Goal: Understand process/instructions

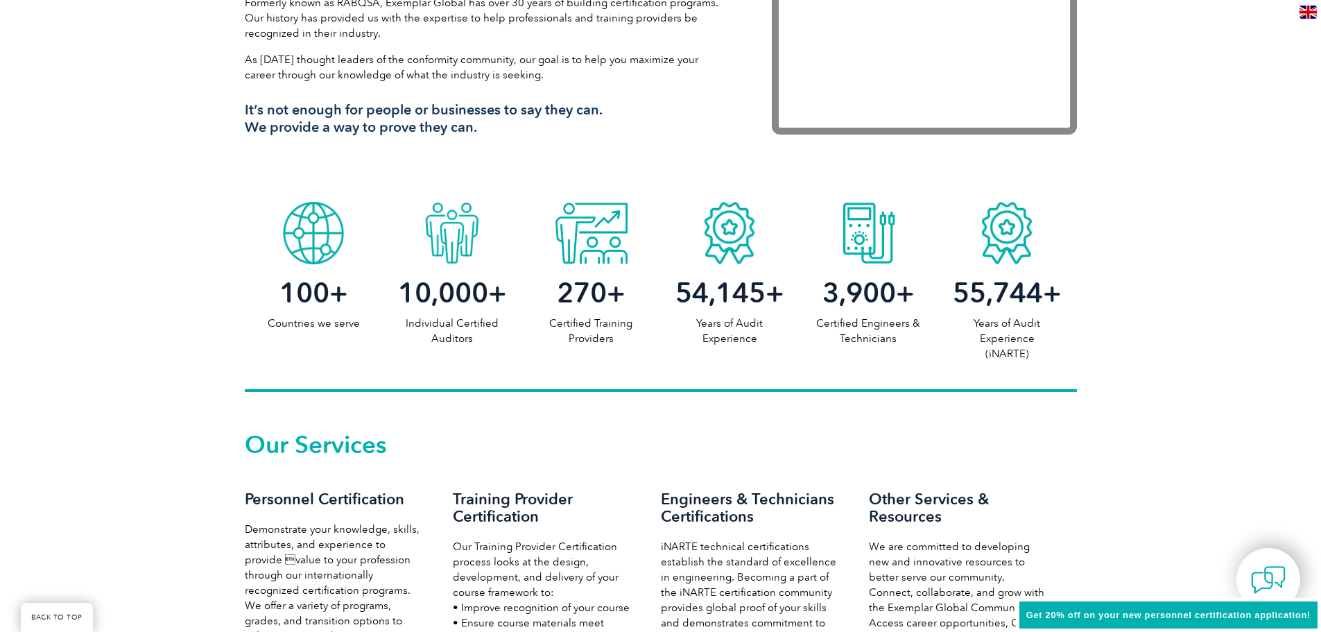
scroll to position [832, 0]
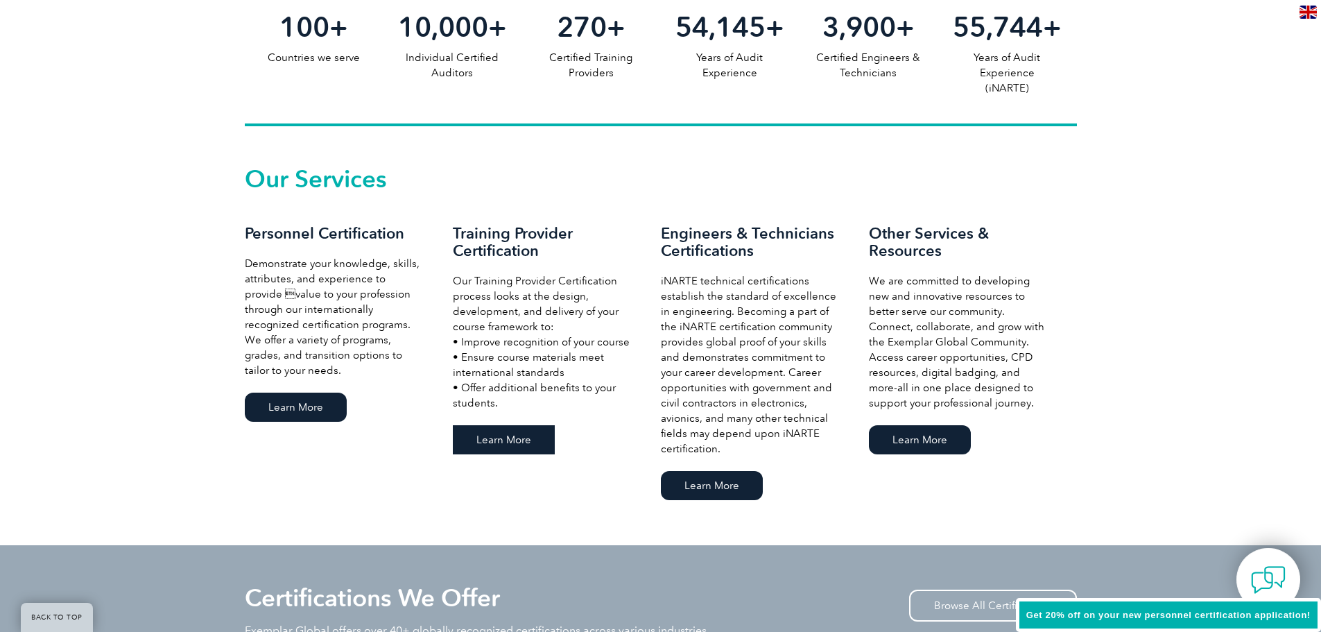
click at [515, 438] on link "Learn More" at bounding box center [504, 439] width 102 height 29
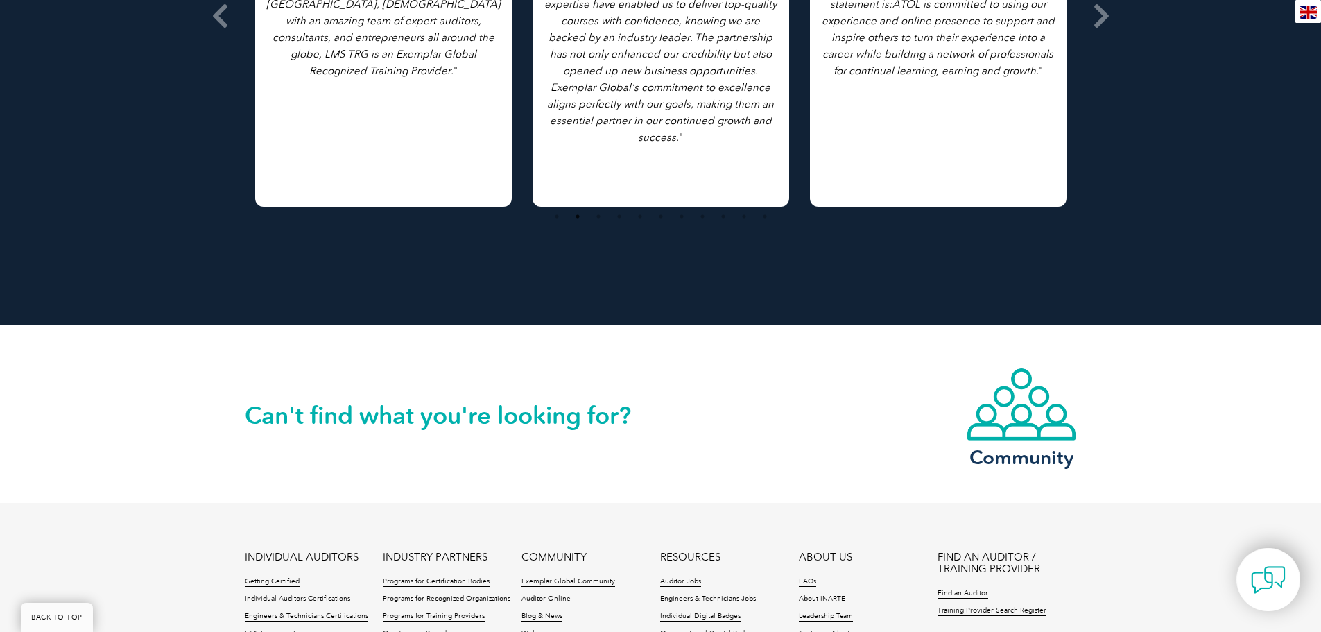
scroll to position [2705, 0]
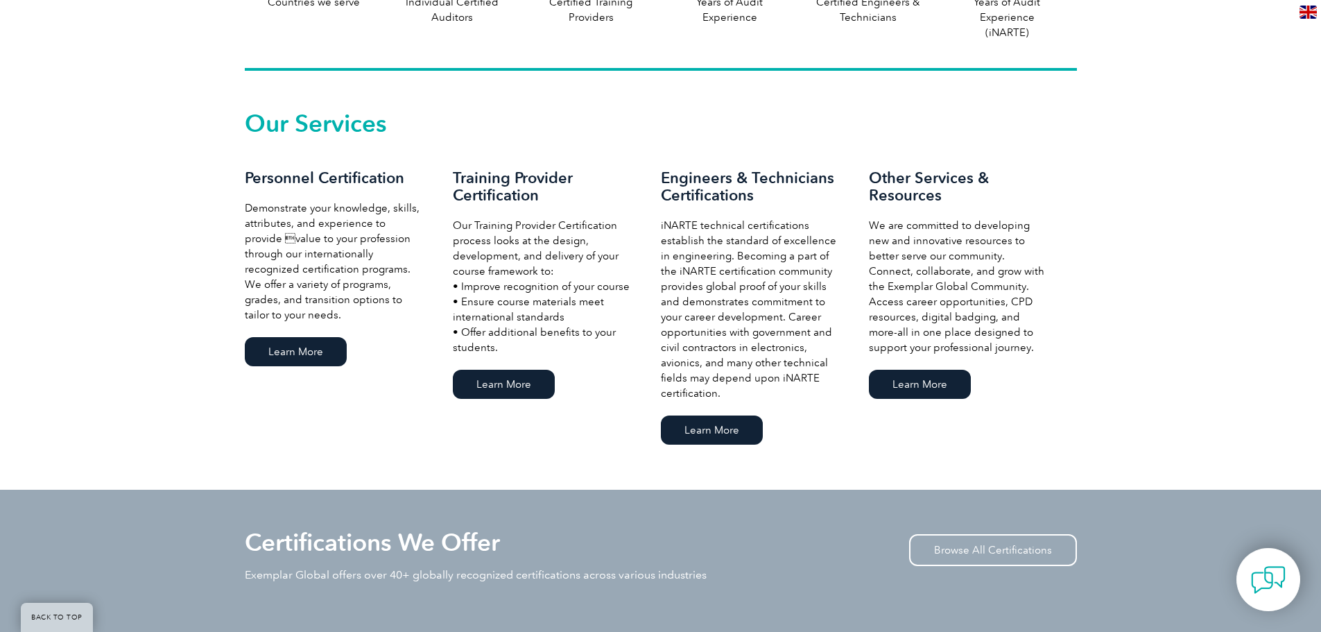
scroll to position [1040, 0]
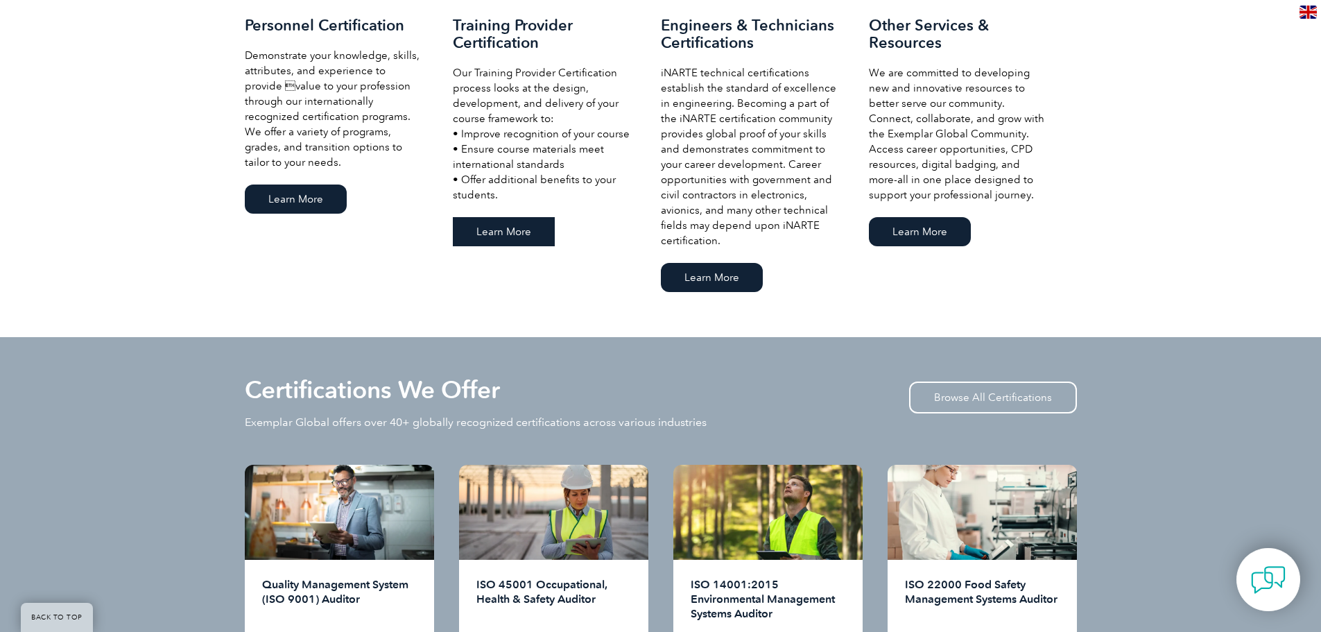
click at [518, 241] on link "Learn More" at bounding box center [504, 231] width 102 height 29
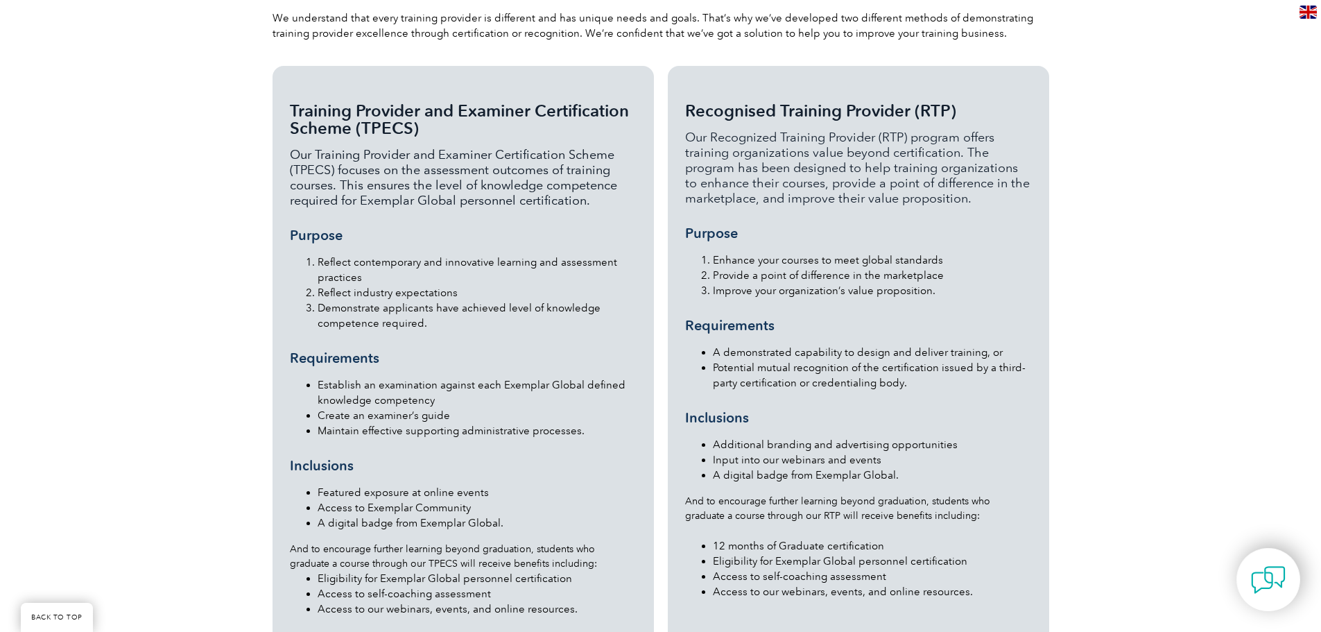
scroll to position [1498, 0]
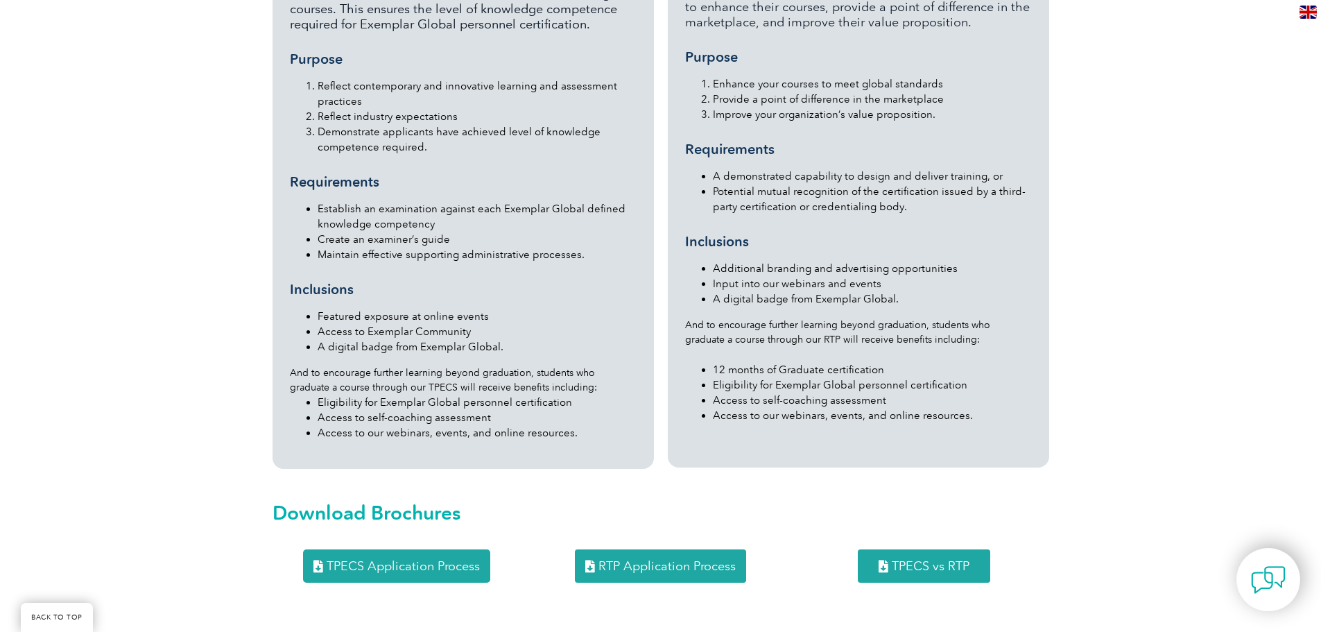
click at [700, 560] on span "RTP Application Process" at bounding box center [667, 566] width 137 height 12
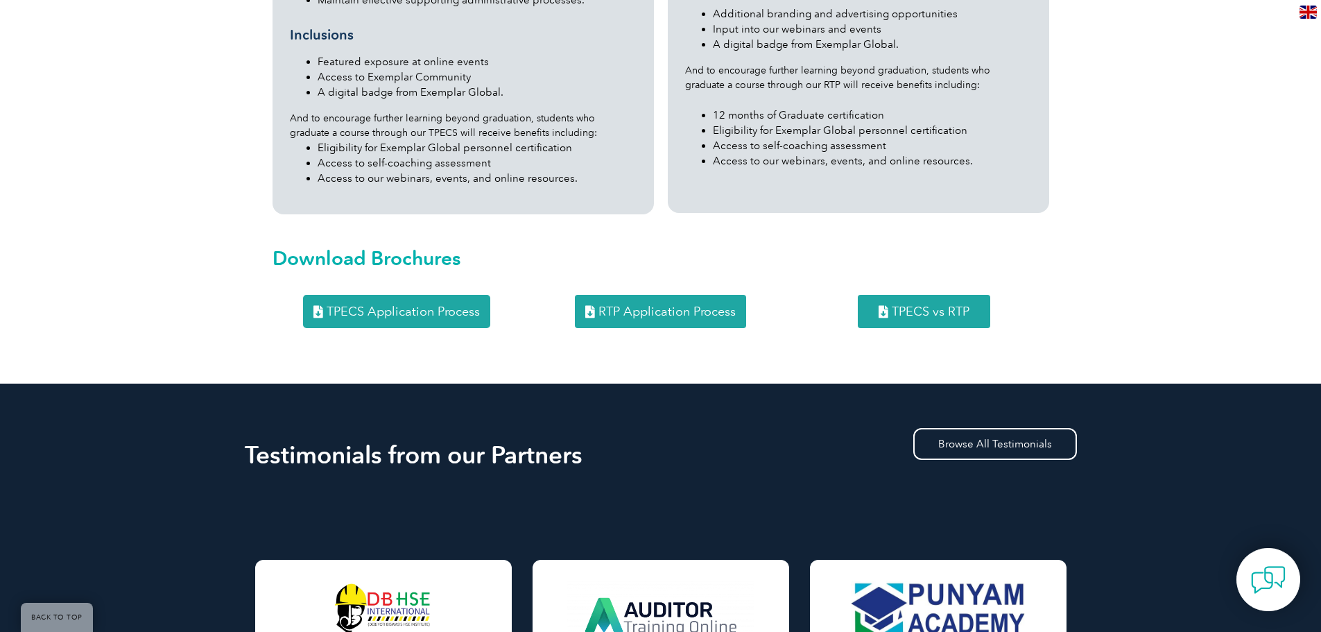
scroll to position [1706, 0]
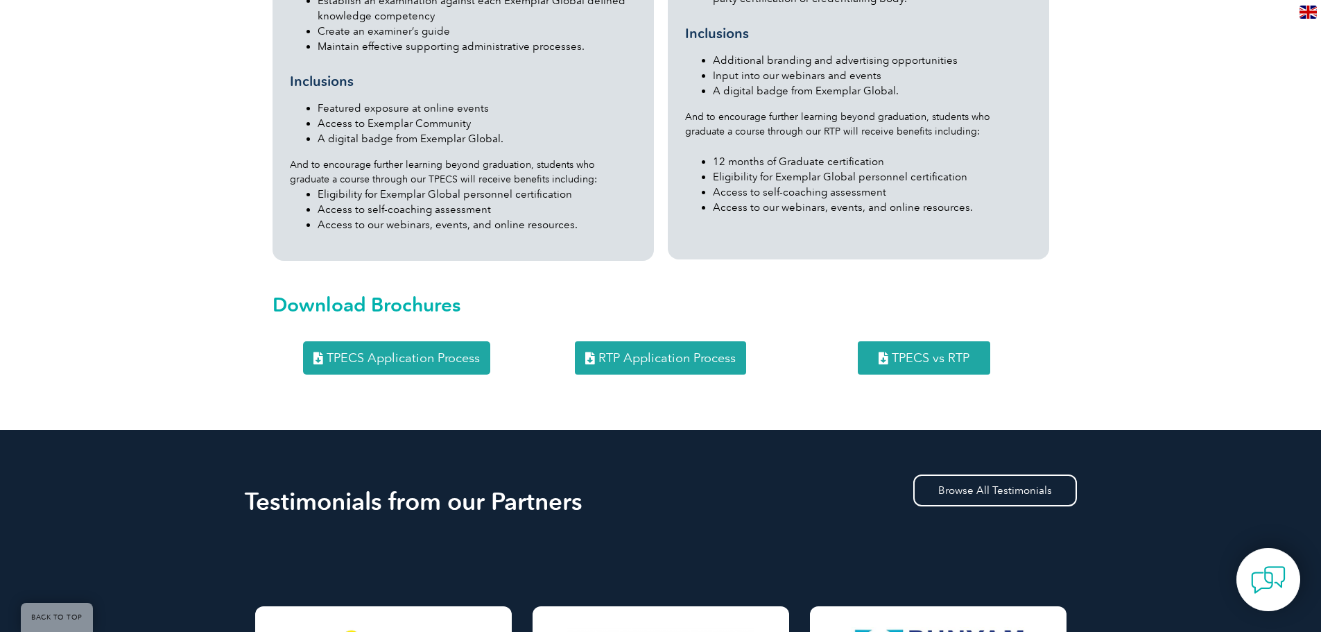
click at [939, 341] on link "TPECS vs RTP" at bounding box center [924, 357] width 132 height 33
